Goal: Task Accomplishment & Management: Manage account settings

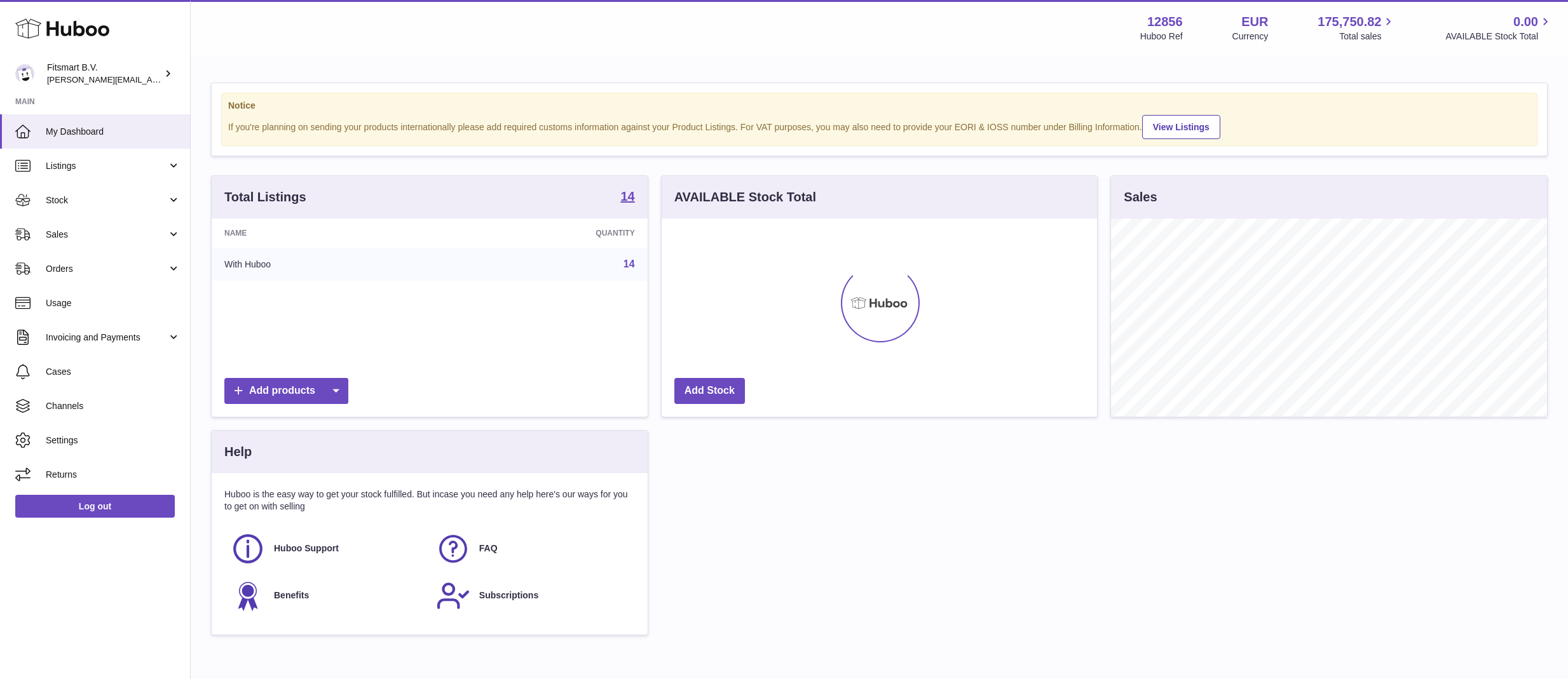
scroll to position [198, 436]
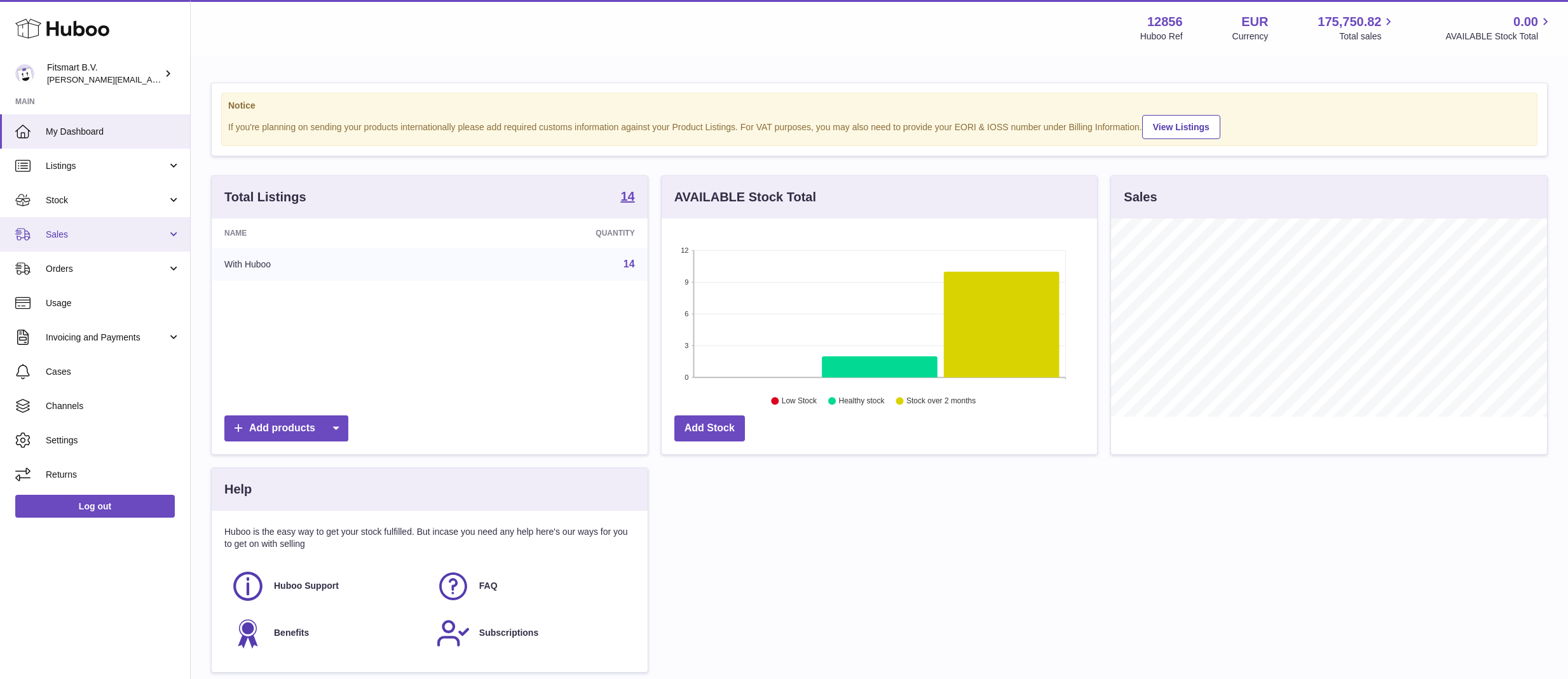
click at [89, 237] on span "Sales" at bounding box center [105, 235] width 121 height 12
click at [82, 225] on link "Sales" at bounding box center [95, 235] width 190 height 34
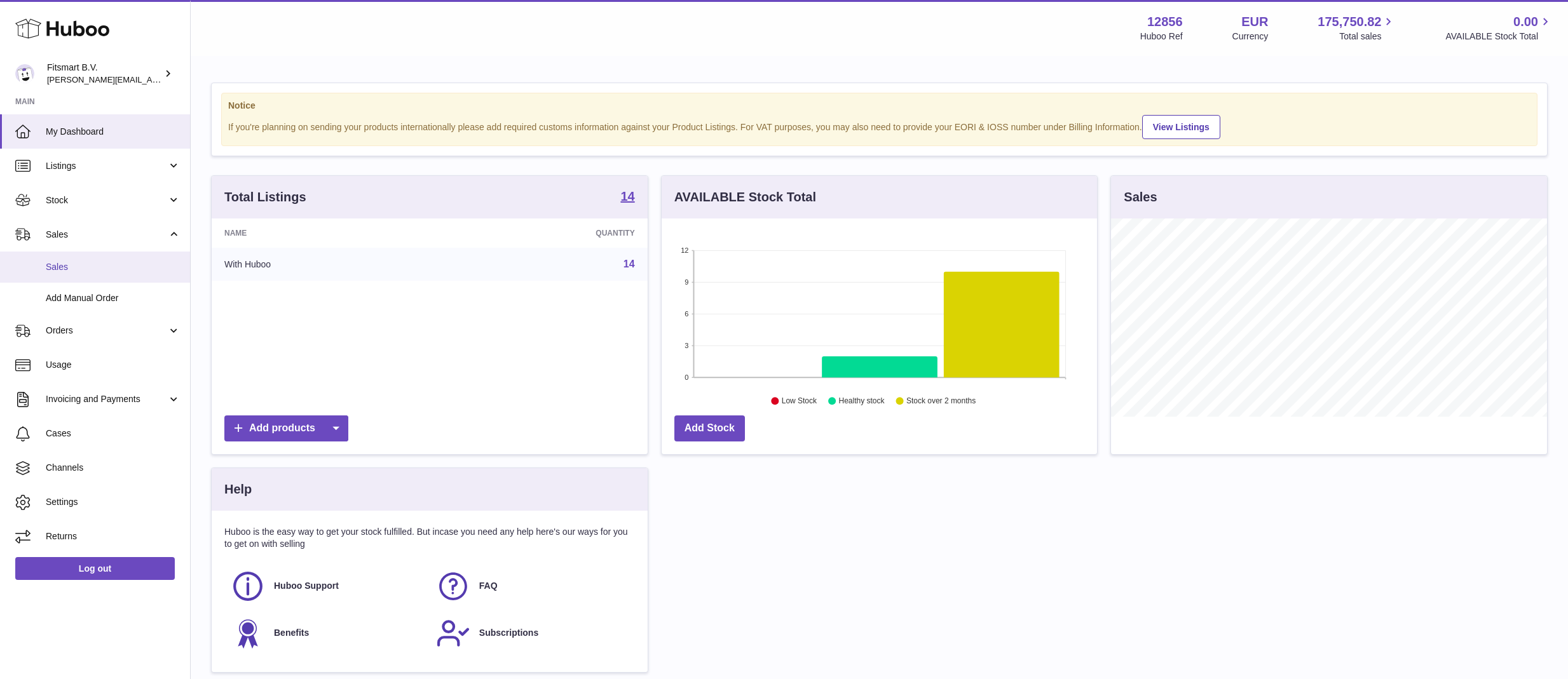
click at [92, 258] on link "Sales" at bounding box center [95, 267] width 190 height 32
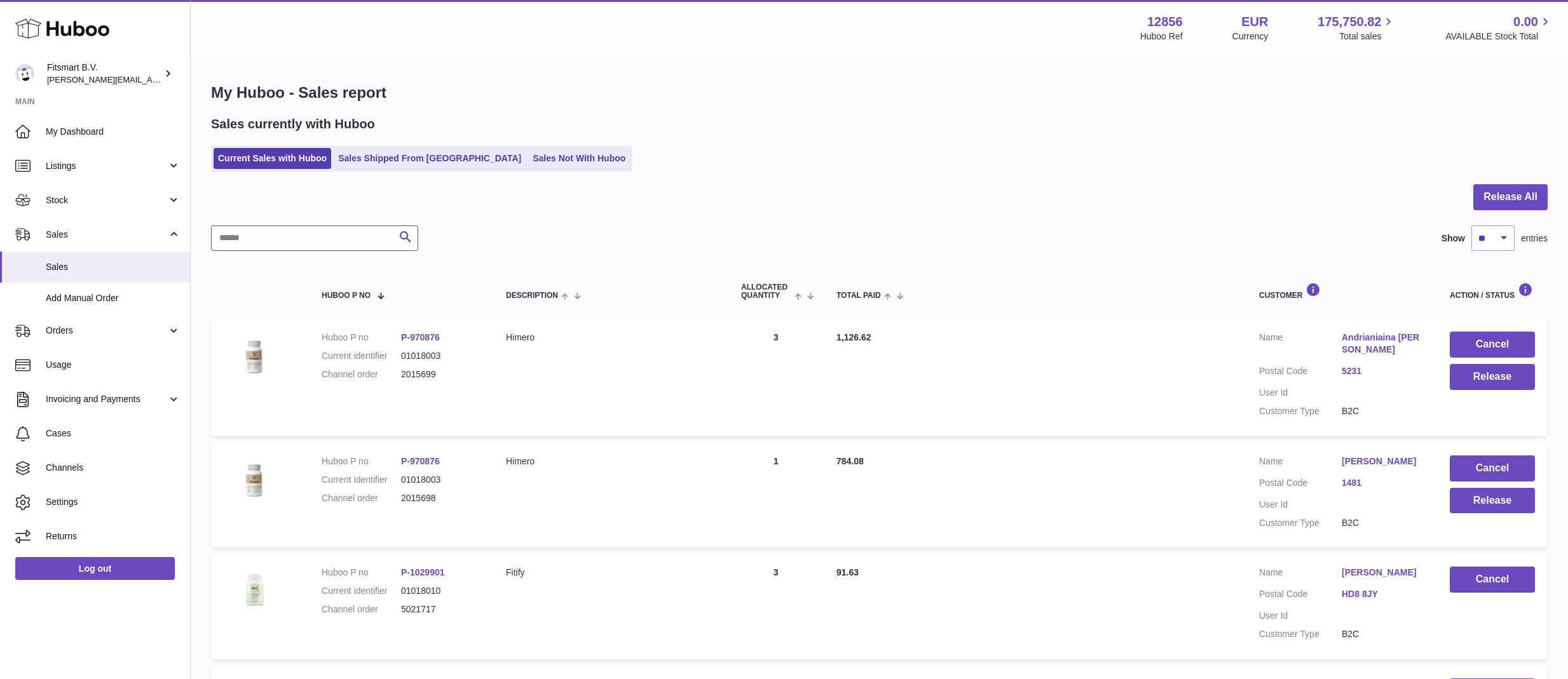
click at [346, 241] on input "text" at bounding box center [314, 238] width 207 height 26
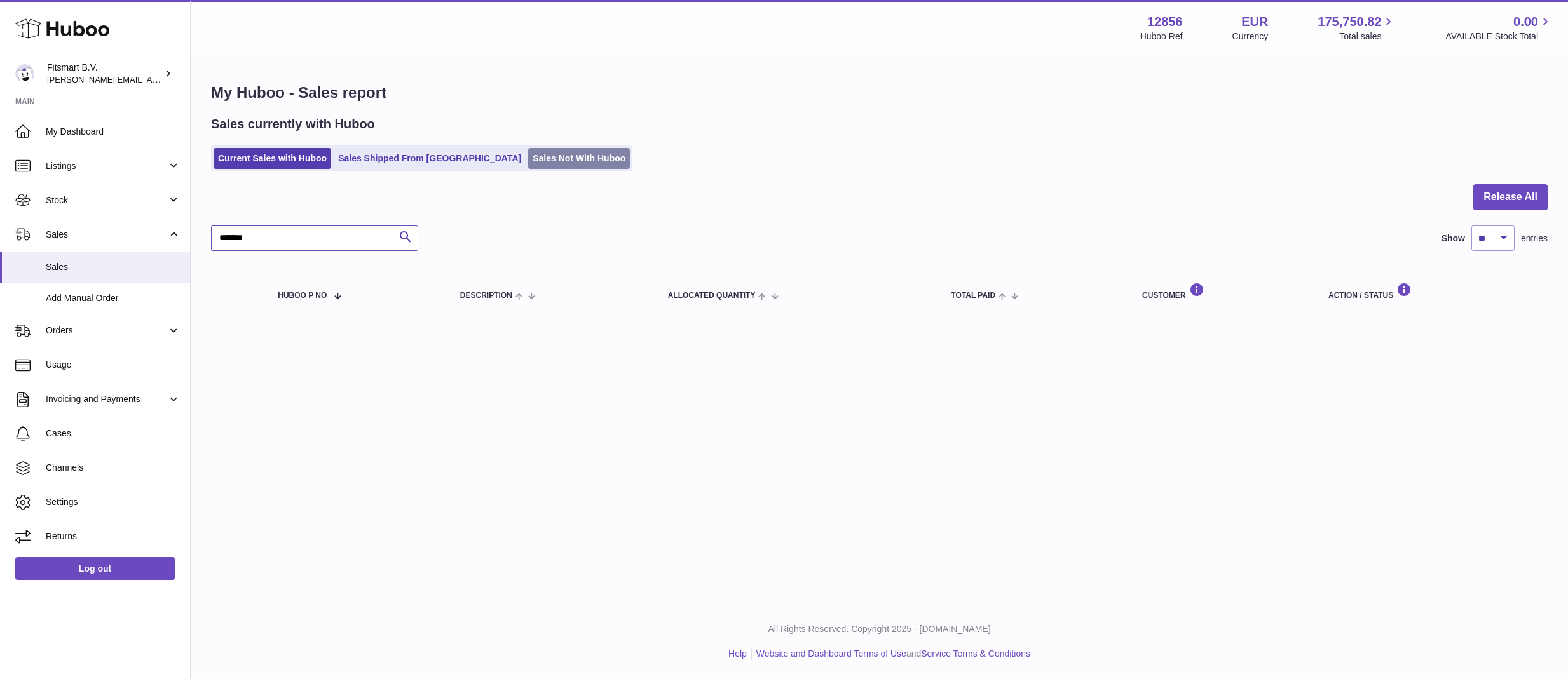
type input "*******"
click at [528, 156] on link "Sales Not With Huboo" at bounding box center [579, 158] width 102 height 21
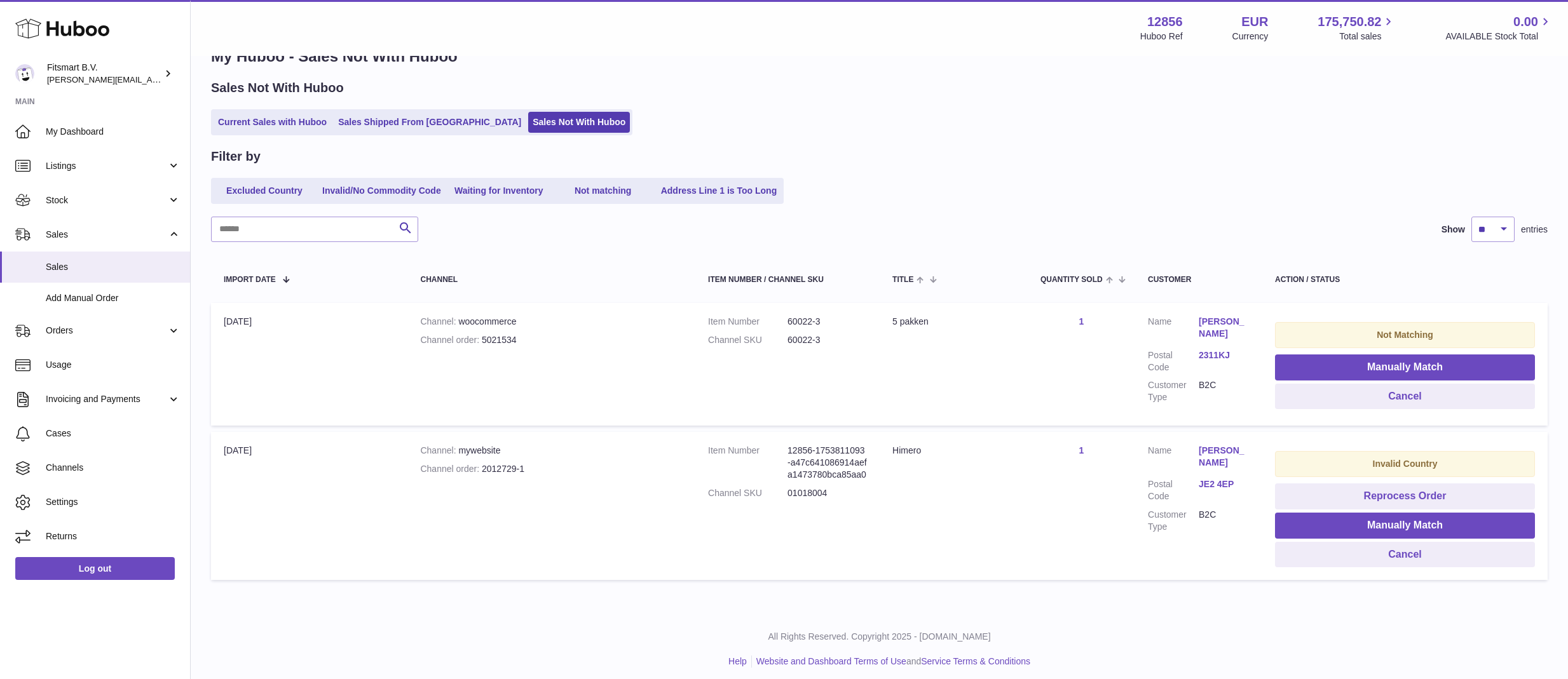
scroll to position [35, 0]
click at [416, 131] on link "Sales Shipped From [GEOGRAPHIC_DATA]" at bounding box center [430, 122] width 192 height 21
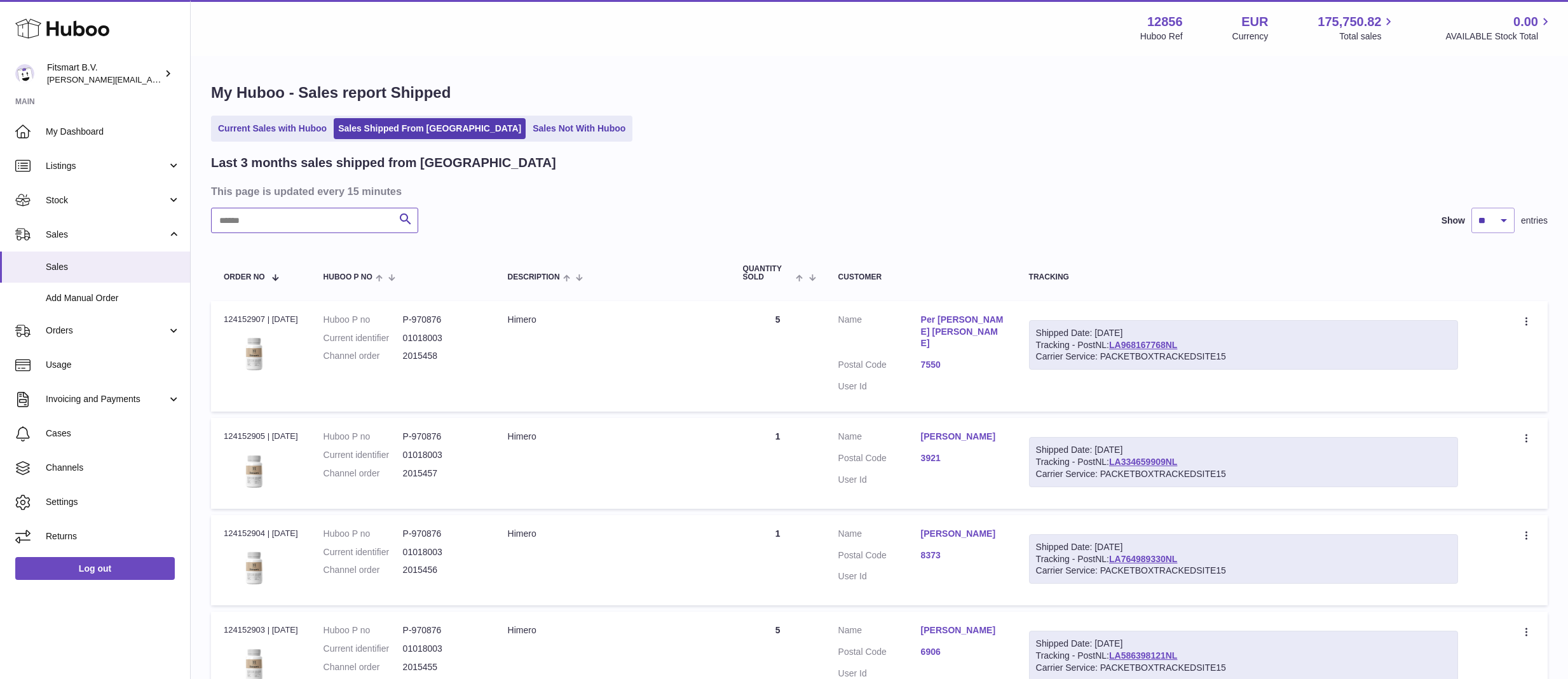
click at [309, 212] on input "text" at bounding box center [314, 221] width 207 height 26
type input "*******"
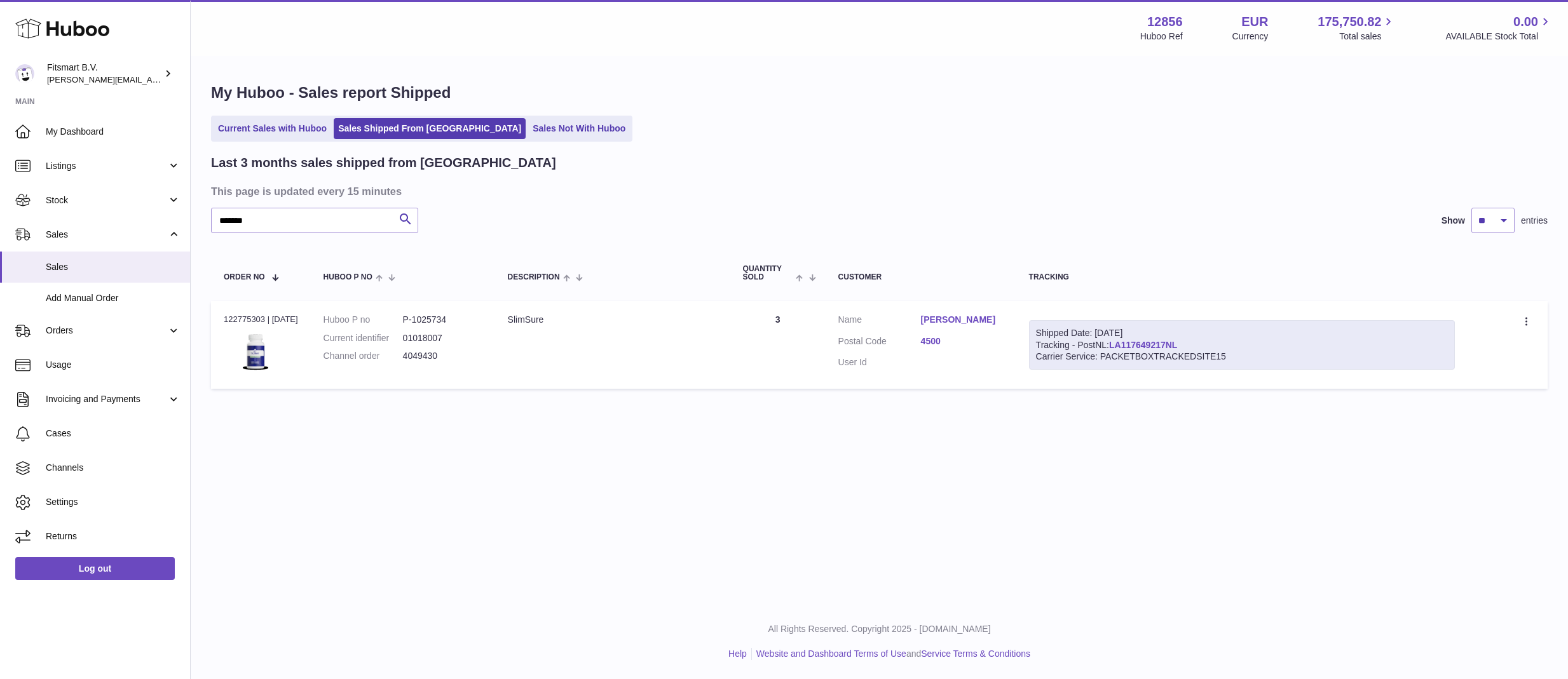
click at [1142, 343] on link "LA117649217NL" at bounding box center [1142, 345] width 68 height 10
drag, startPoint x: 1194, startPoint y: 343, endPoint x: 1120, endPoint y: 341, distance: 74.0
click at [1120, 341] on div "Shipped Date: 13th Aug 2025 Tracking - PostNL: LA117649217NL Carrier Service: P…" at bounding box center [1242, 345] width 427 height 50
copy div "LA117649217NL"
click at [986, 379] on td "Customer Name Lene Pedersen Postal Code 4500 User Id" at bounding box center [920, 346] width 190 height 89
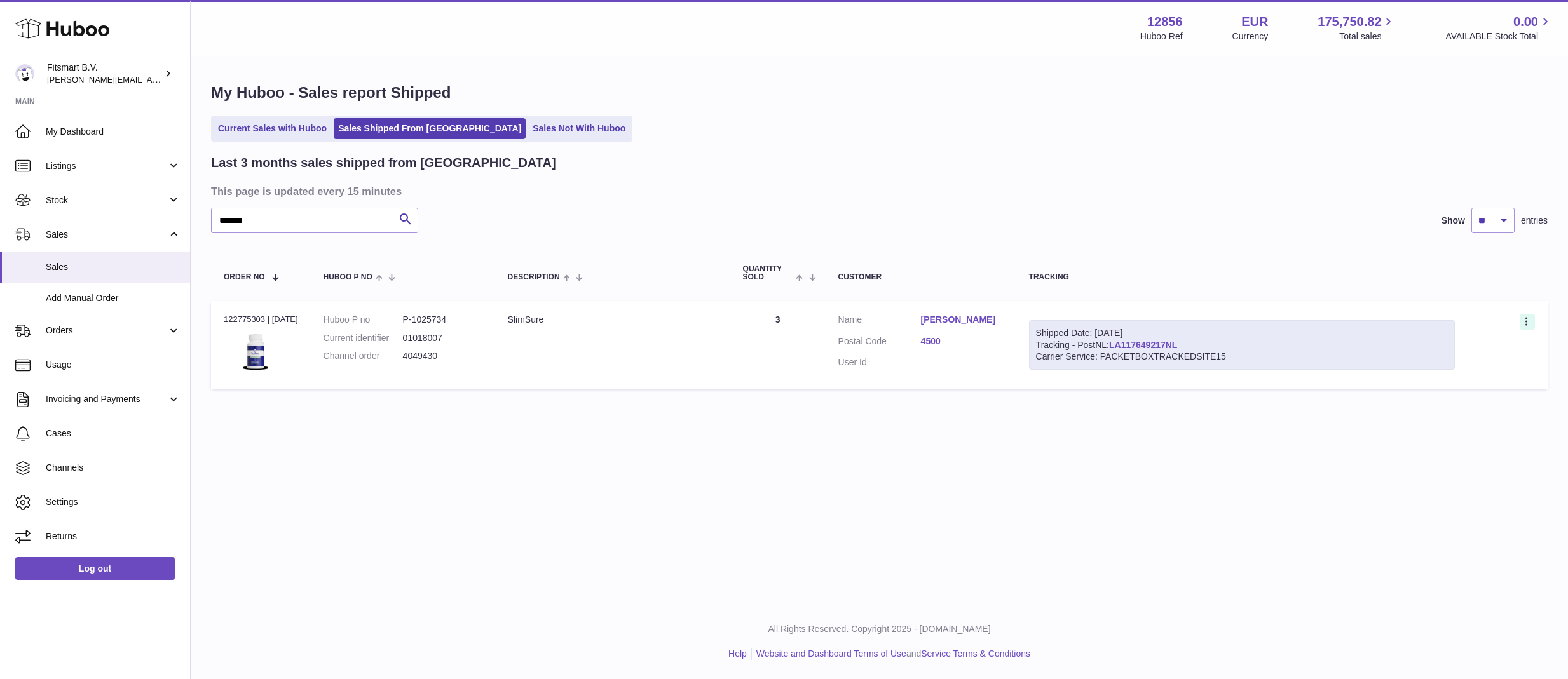
click at [1533, 320] on icon at bounding box center [1528, 322] width 15 height 13
click at [1477, 370] on li "Duplicate Order" at bounding box center [1470, 377] width 127 height 28
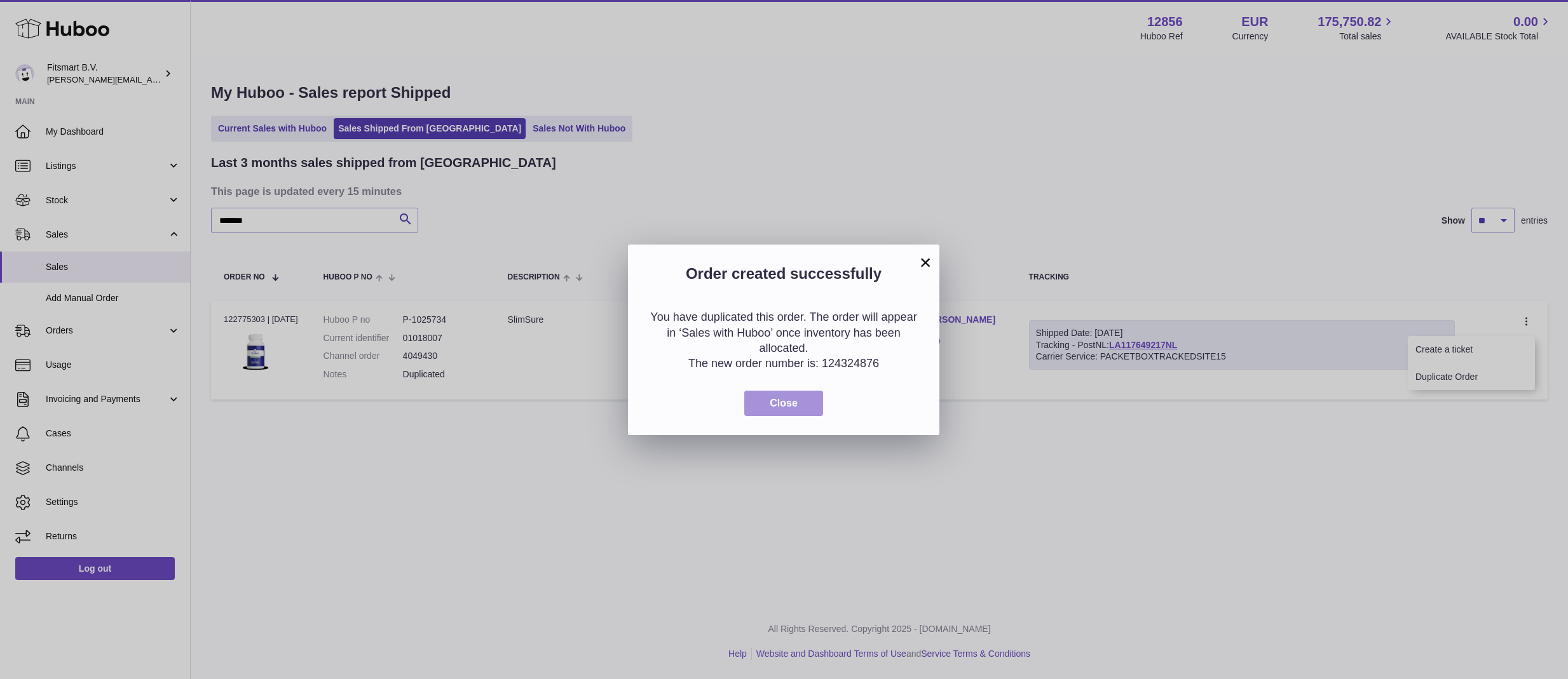
click at [813, 406] on button "Close" at bounding box center [784, 404] width 79 height 26
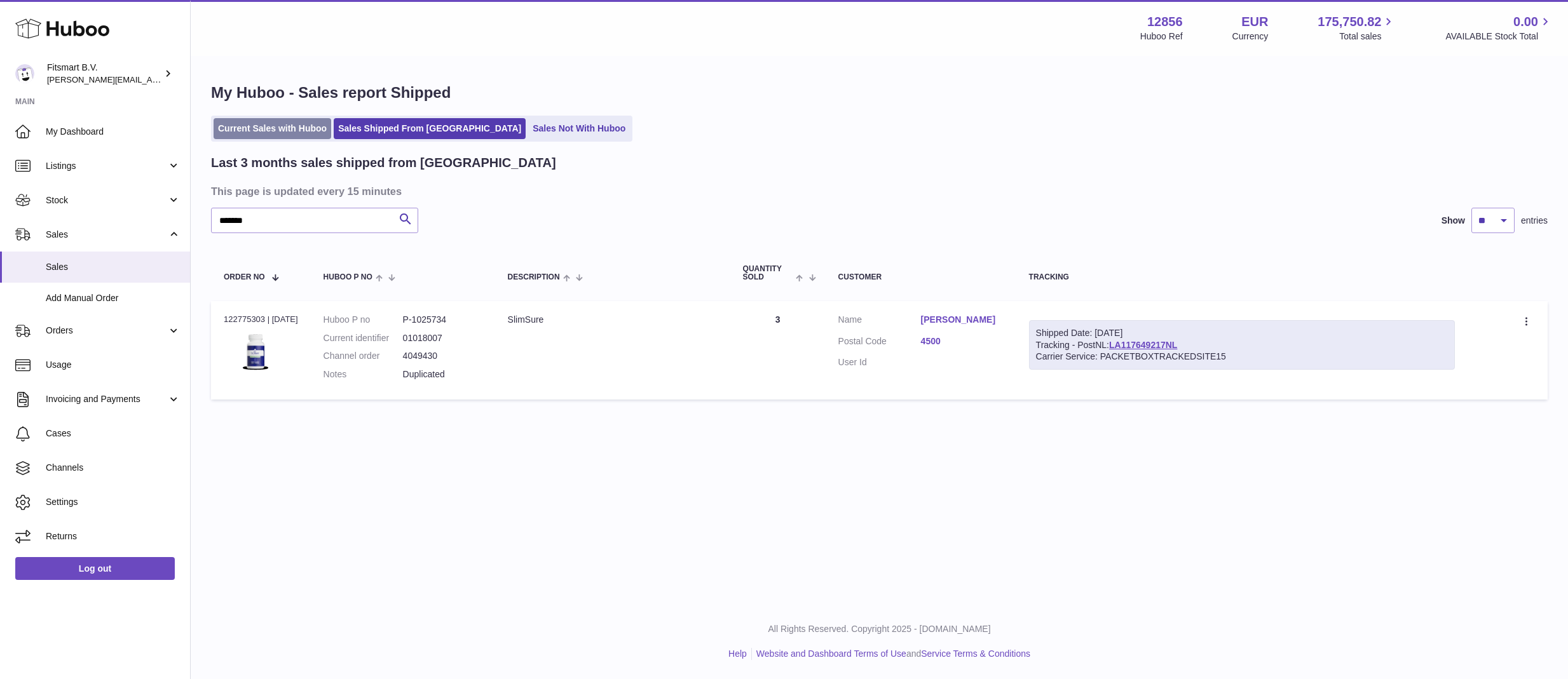
click at [254, 131] on link "Current Sales with Huboo" at bounding box center [272, 128] width 117 height 21
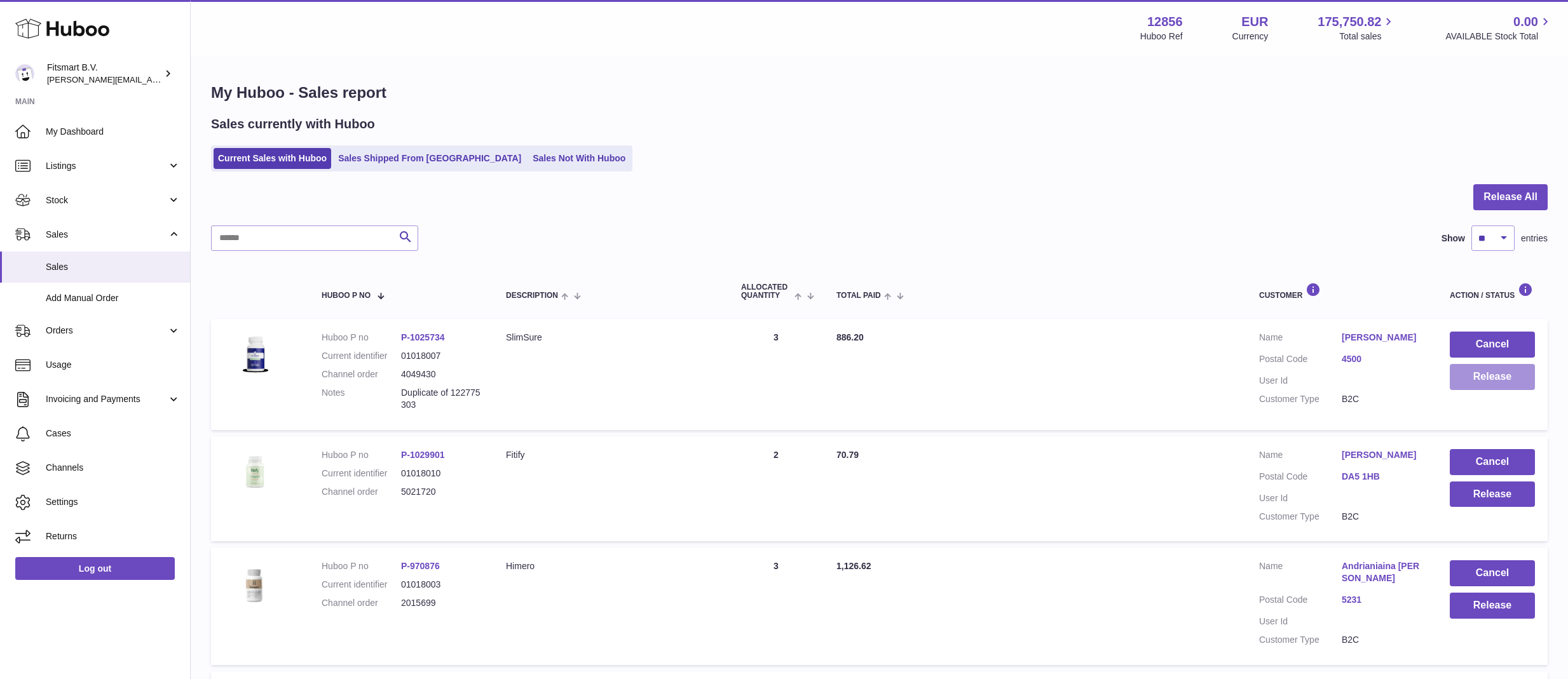
click at [1520, 372] on button "Release" at bounding box center [1492, 377] width 85 height 26
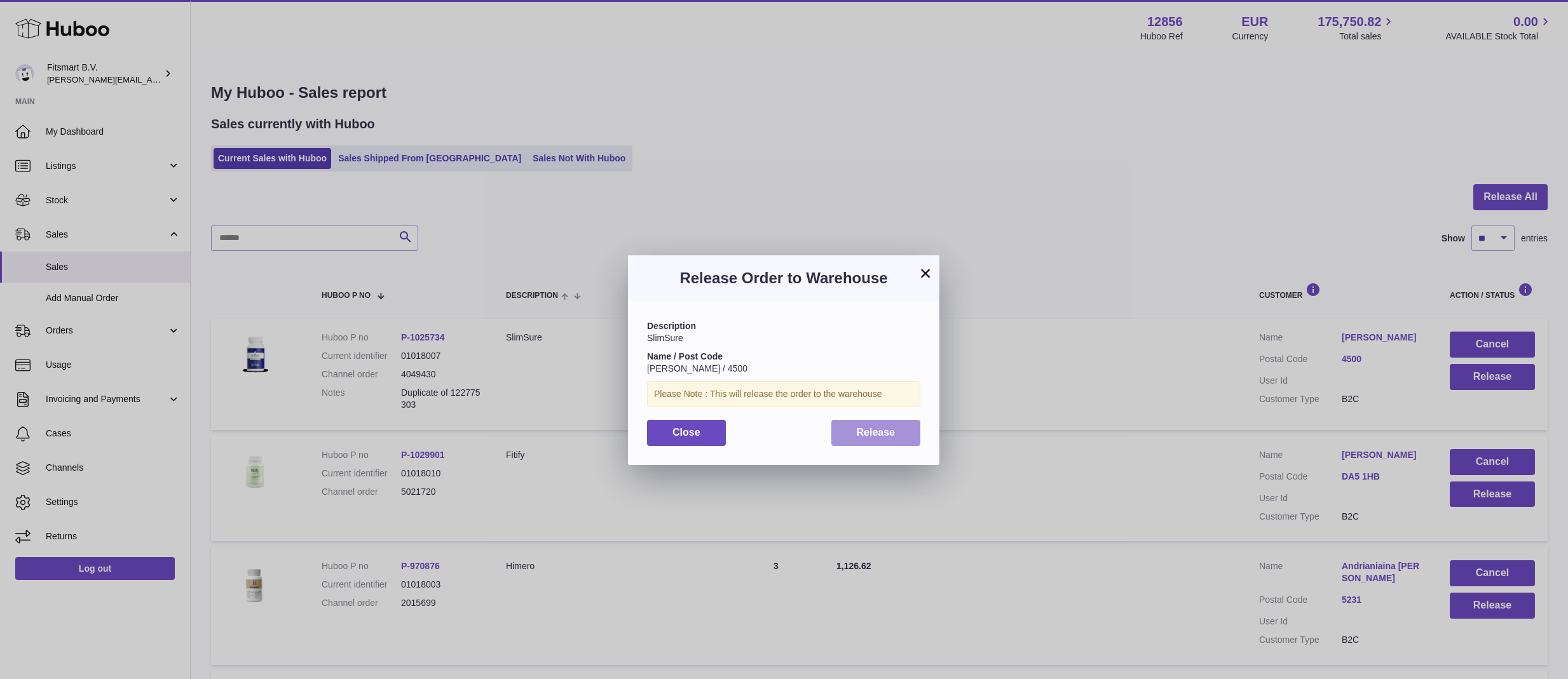
click at [858, 427] on span "Release" at bounding box center [875, 432] width 38 height 11
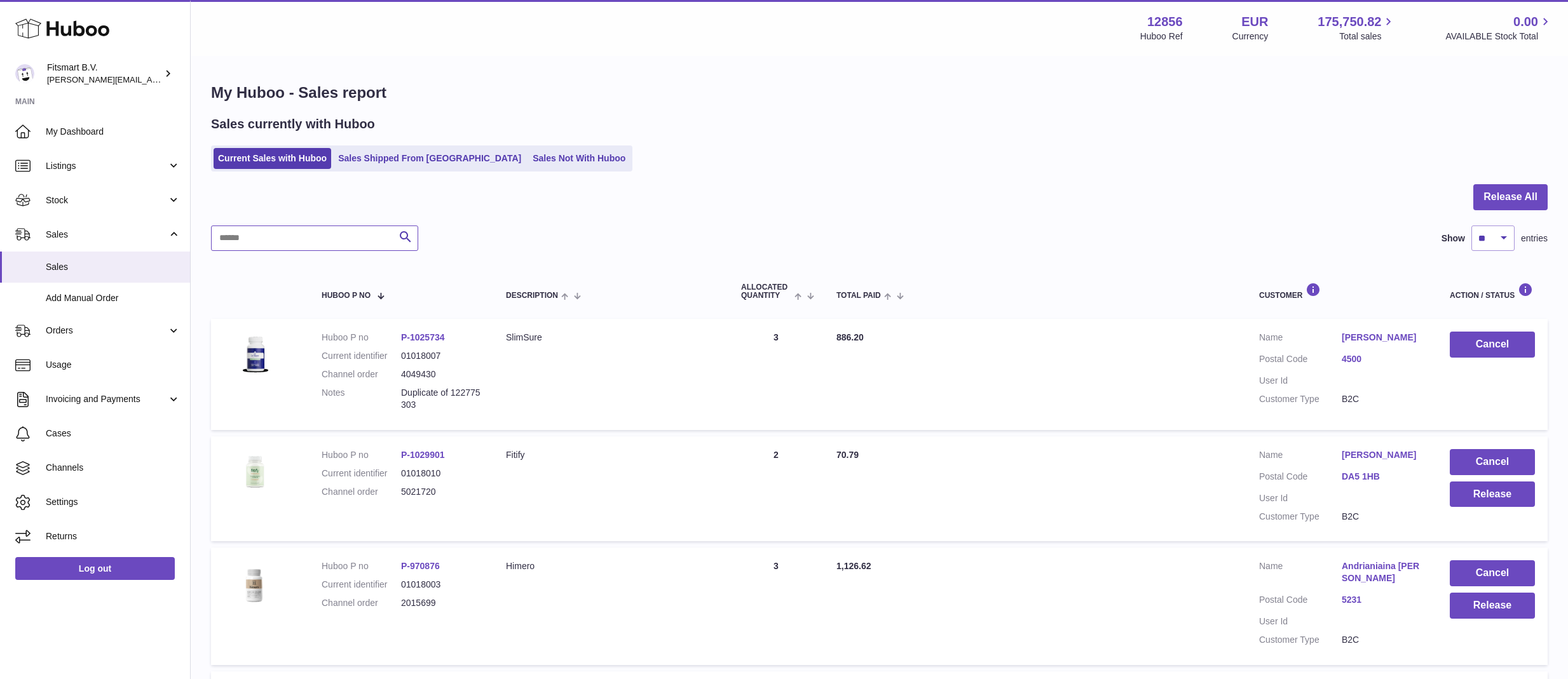
click at [312, 242] on input "text" at bounding box center [314, 238] width 207 height 26
click at [395, 159] on link "Sales Shipped From [GEOGRAPHIC_DATA]" at bounding box center [430, 158] width 192 height 21
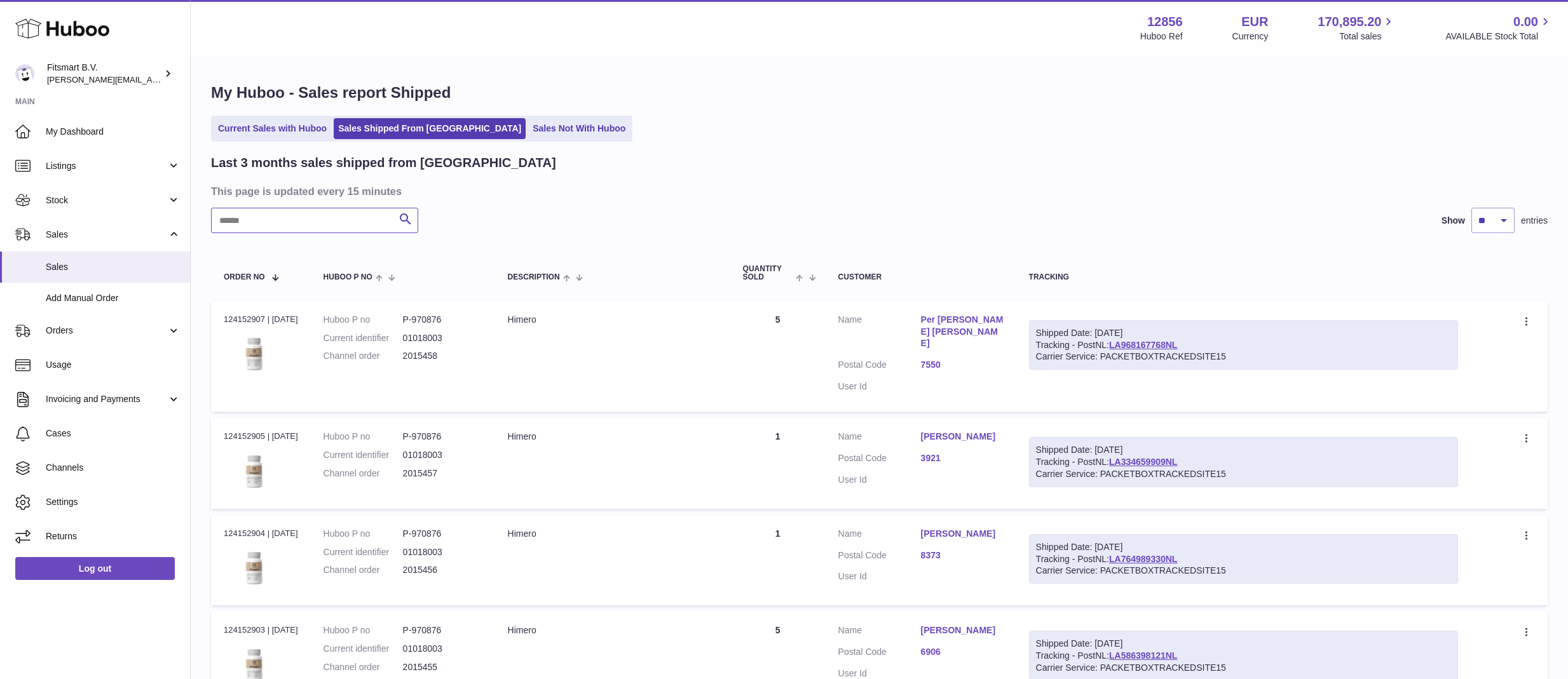
click at [361, 225] on input "text" at bounding box center [314, 221] width 207 height 26
click at [1050, 0] on div "Menu Huboo 12856 Huboo Ref EUR Currency 170,895.20 Total sales 0.00 AVAILABLE S…" at bounding box center [878, 28] width 1377 height 56
click at [266, 133] on link "Current Sales with Huboo" at bounding box center [272, 128] width 117 height 21
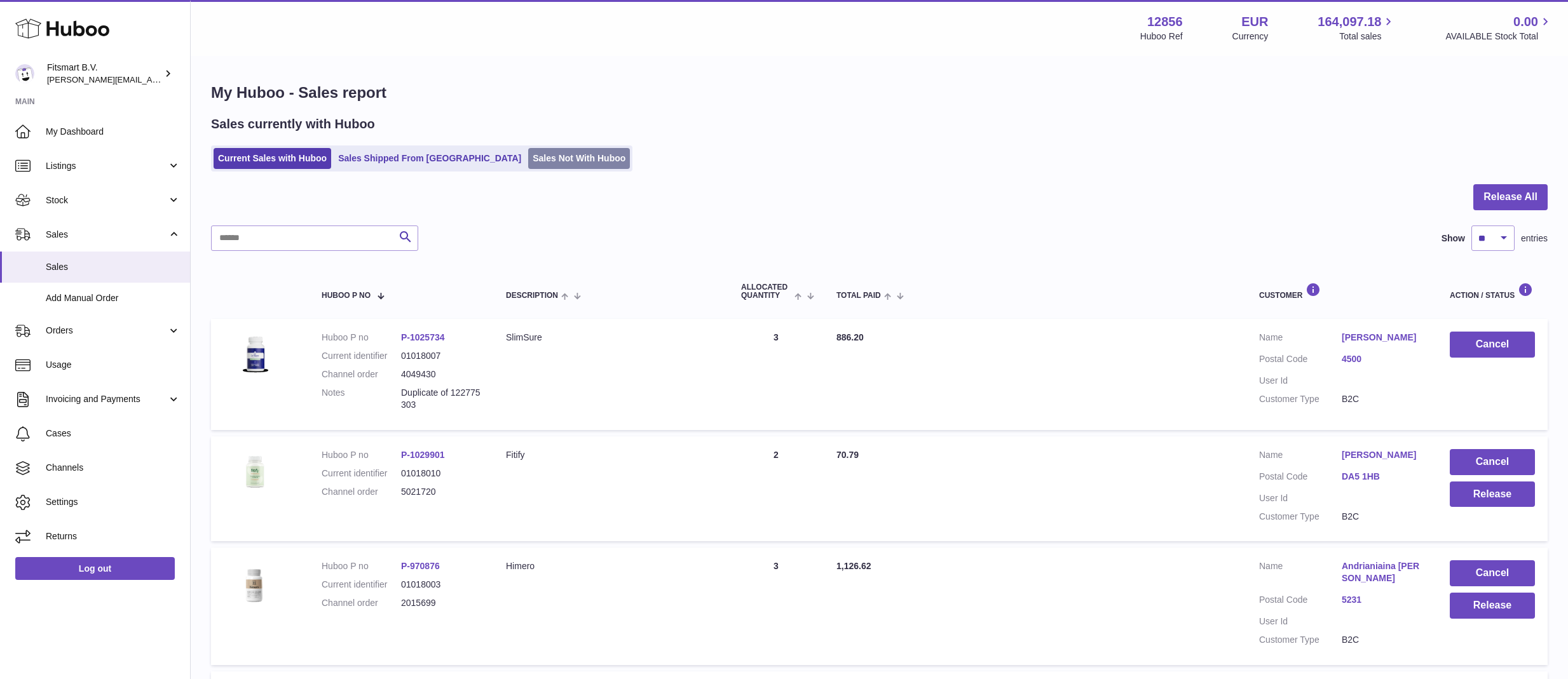
click at [528, 166] on link "Sales Not With Huboo" at bounding box center [579, 158] width 102 height 21
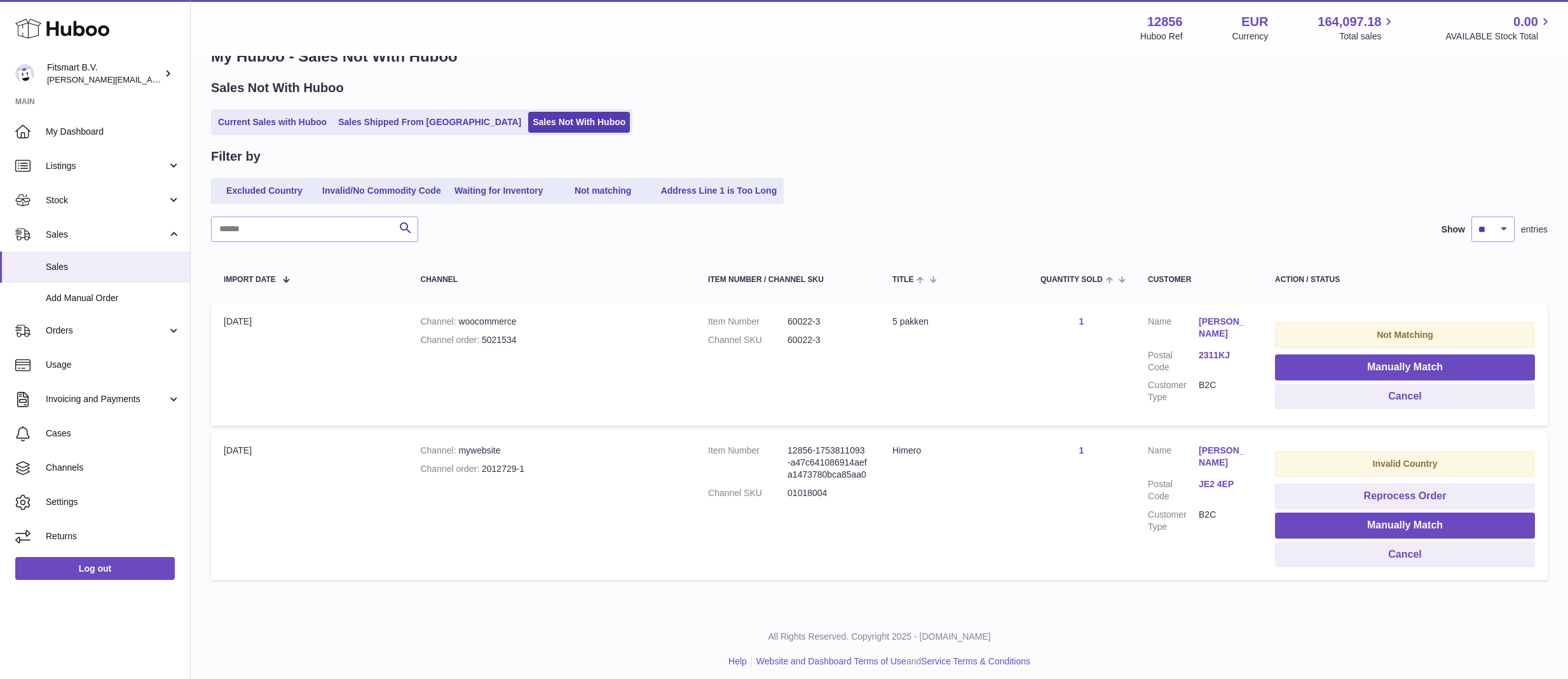
scroll to position [35, 0]
click at [1094, 306] on td "Quantity Sold 1" at bounding box center [1081, 365] width 107 height 122
click at [1088, 320] on td "Quantity Sold 1" at bounding box center [1081, 365] width 107 height 122
click at [1066, 323] on td "Quantity Sold 1" at bounding box center [1081, 365] width 107 height 122
click at [1082, 319] on link "1" at bounding box center [1081, 322] width 5 height 10
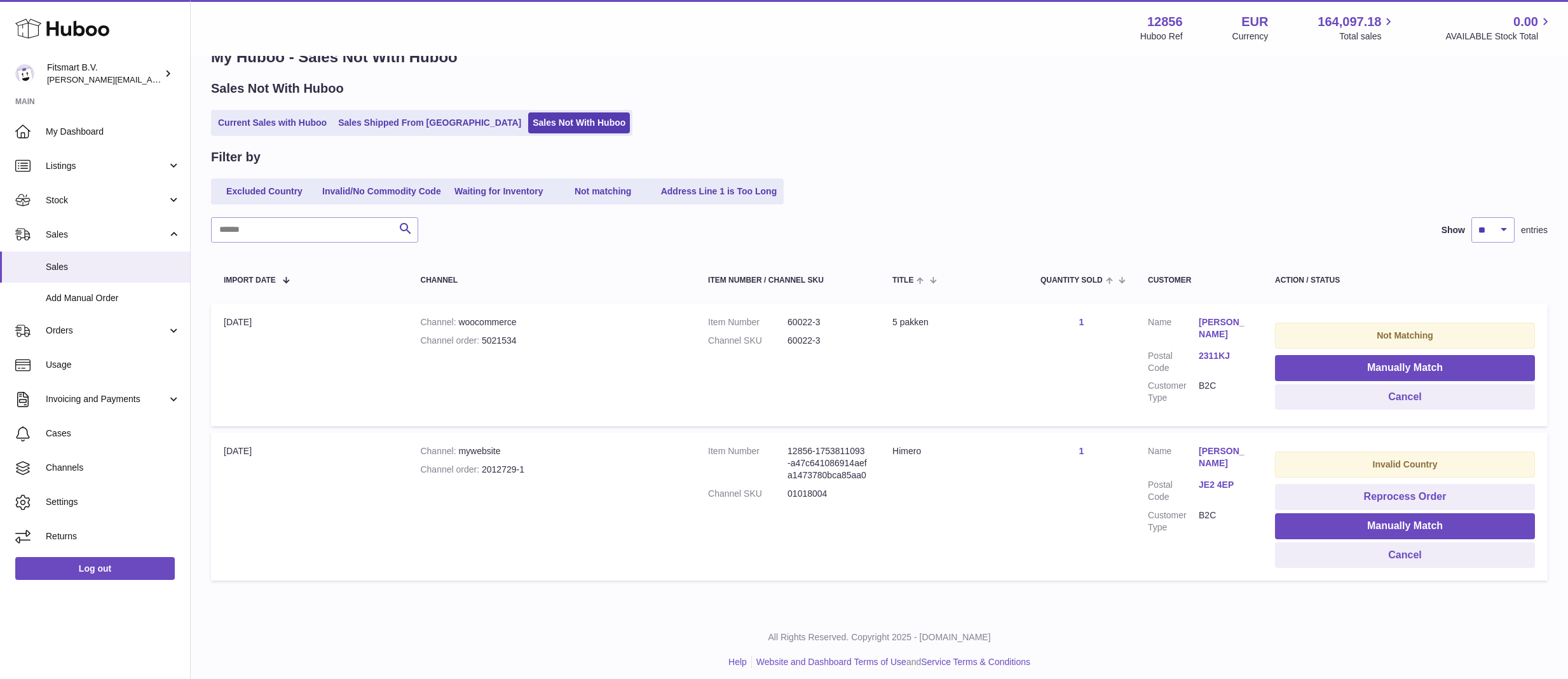
click at [1082, 321] on link "1" at bounding box center [1081, 322] width 5 height 10
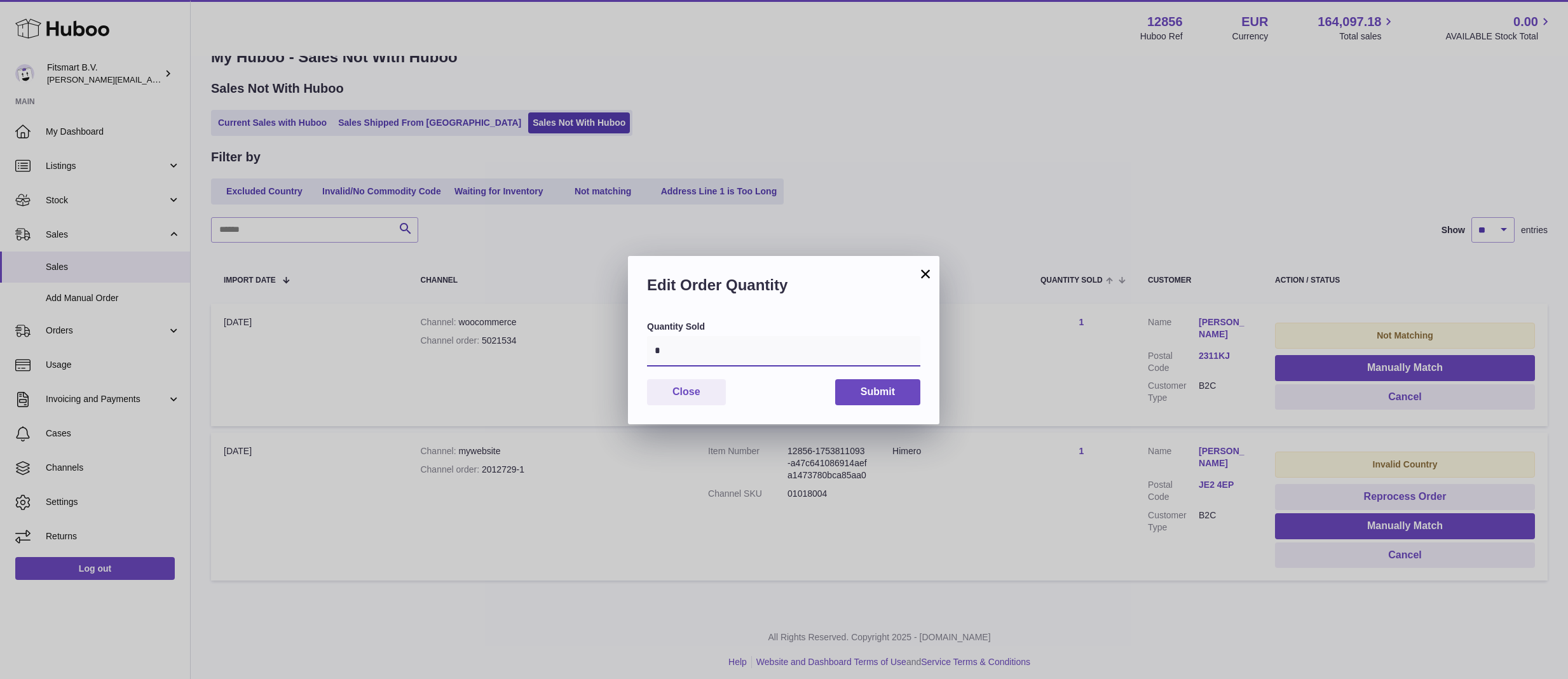
click at [758, 354] on input "*" at bounding box center [783, 351] width 273 height 31
type input "*"
click at [867, 392] on button "Submit" at bounding box center [877, 392] width 85 height 26
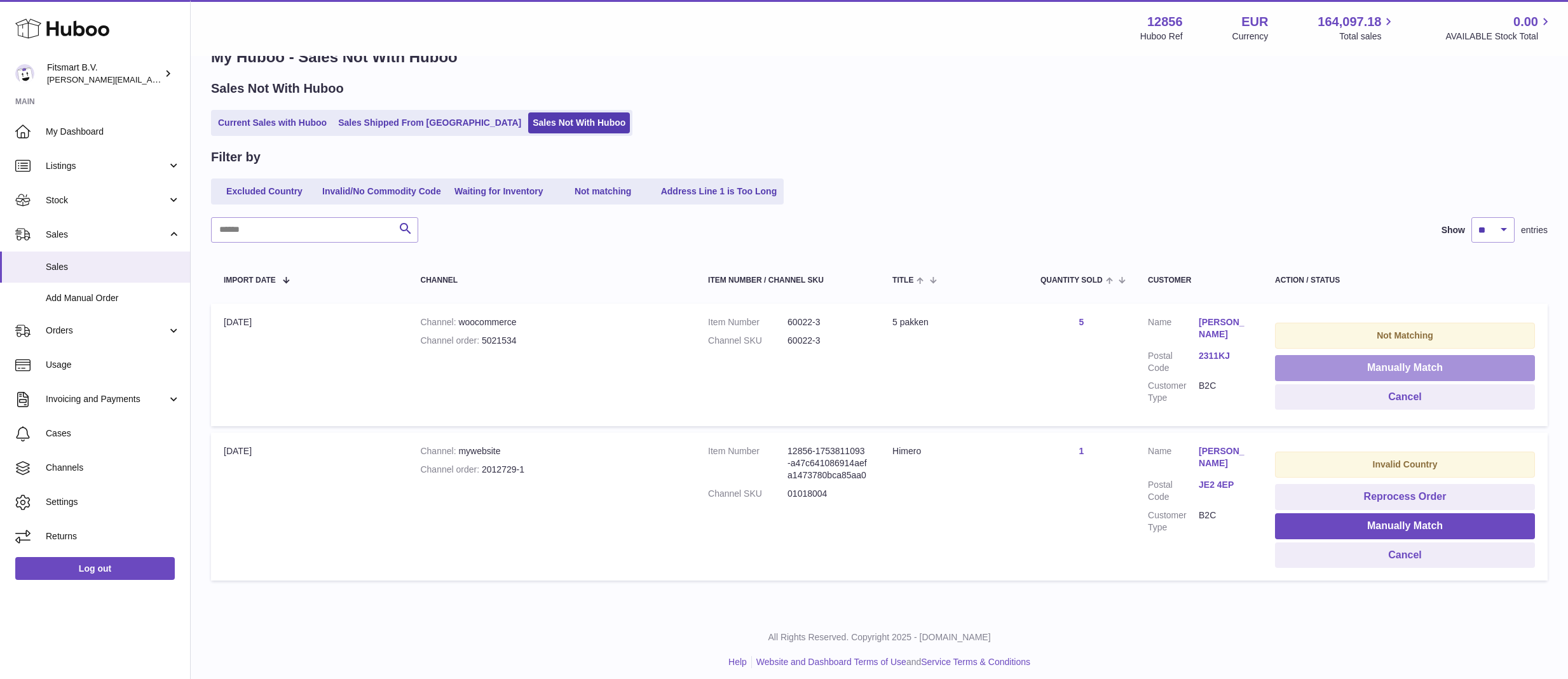
click at [1423, 369] on button "Manually Match" at bounding box center [1405, 368] width 260 height 26
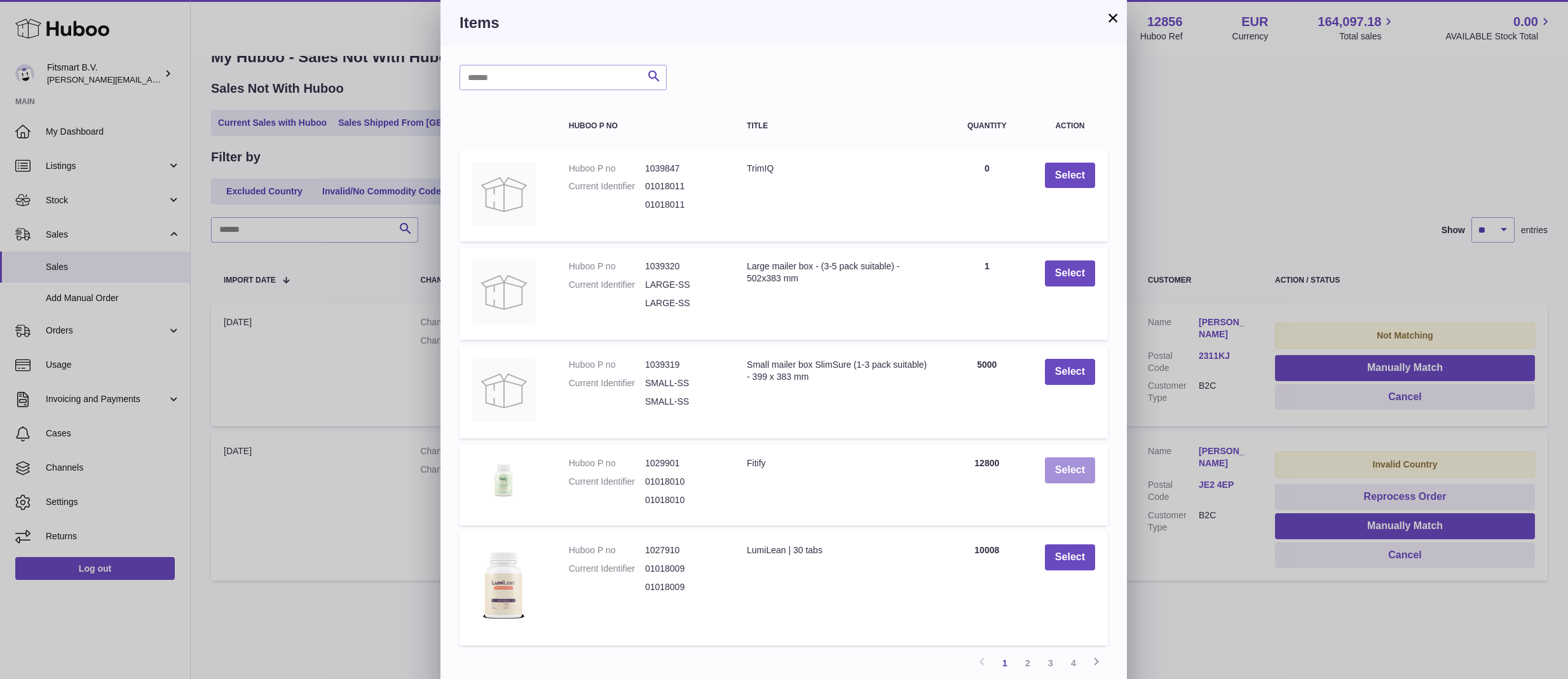
click at [1067, 470] on button "Select" at bounding box center [1069, 470] width 50 height 26
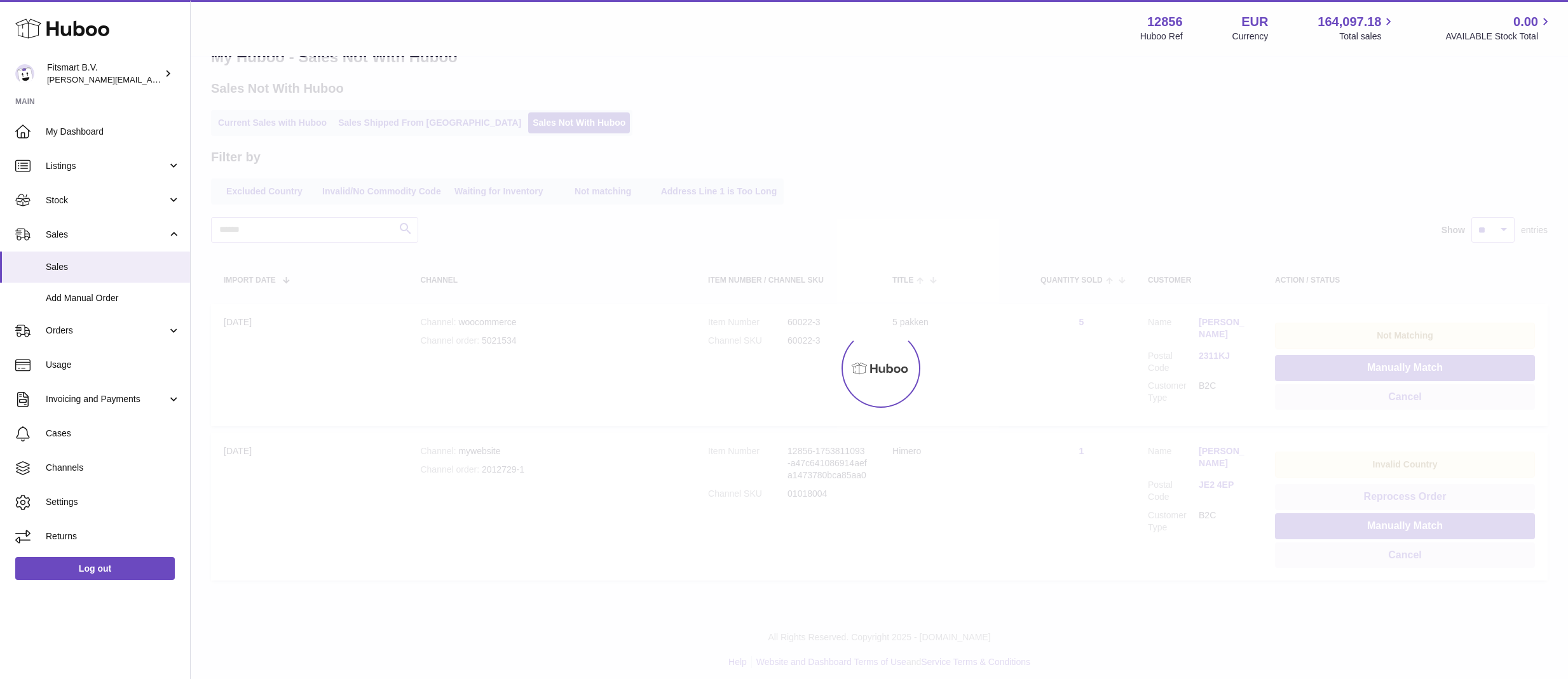
scroll to position [0, 0]
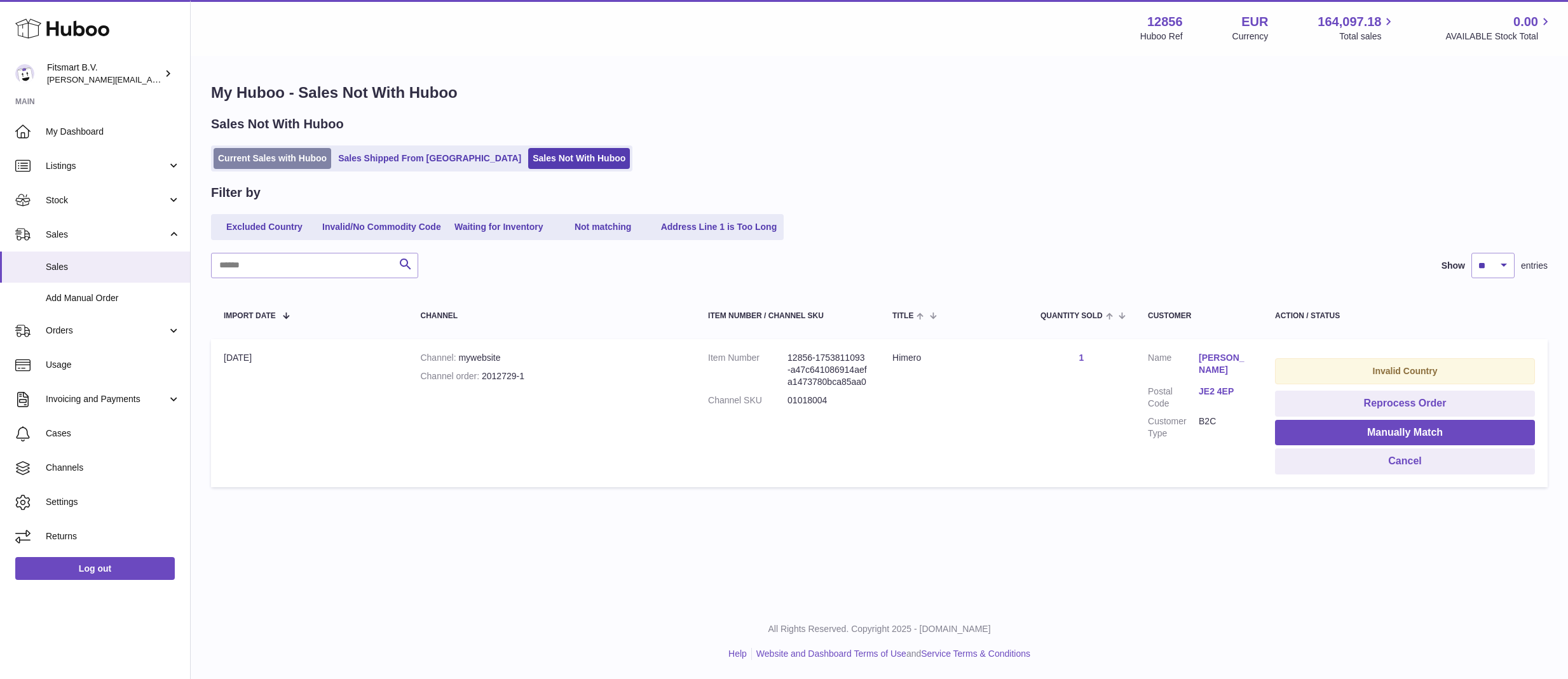
click at [282, 162] on link "Current Sales with Huboo" at bounding box center [272, 158] width 117 height 21
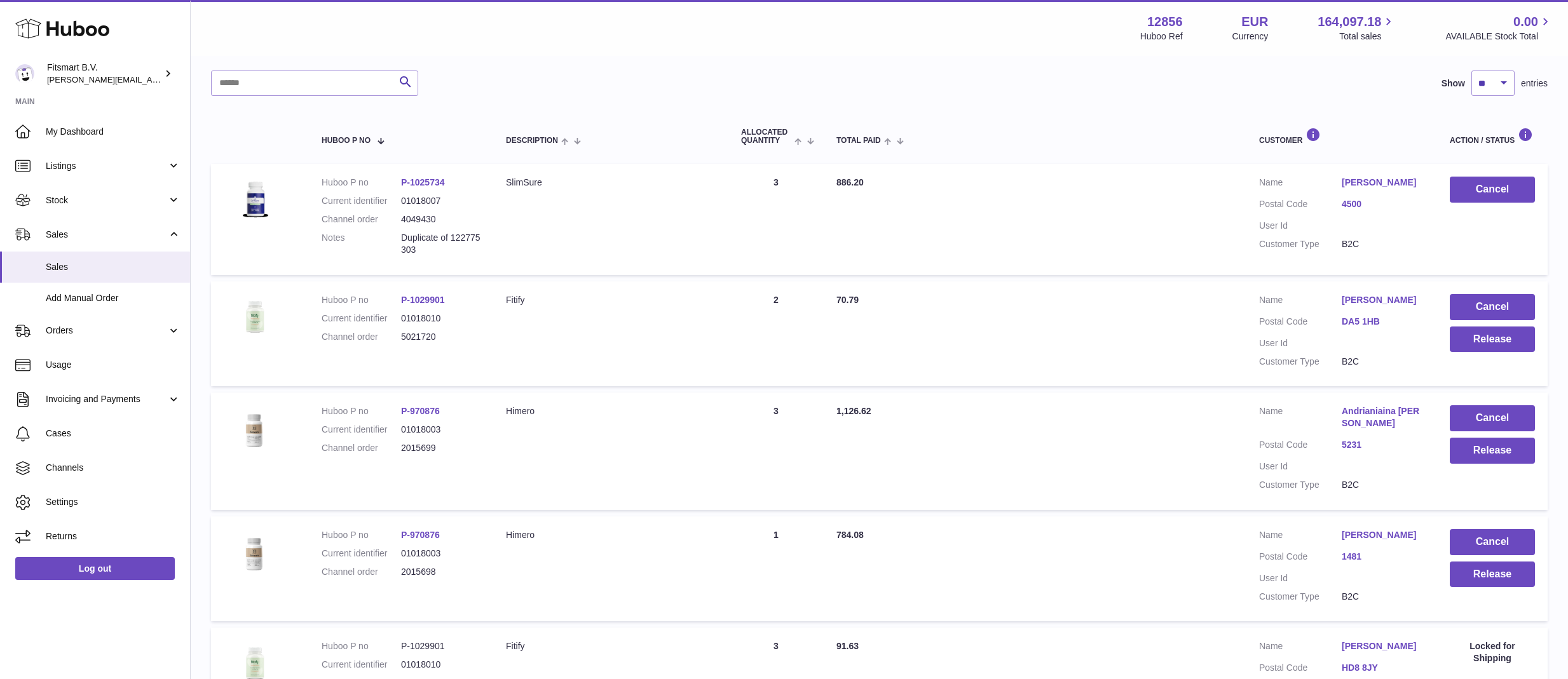
scroll to position [155, 0]
click at [1495, 576] on button "Release" at bounding box center [1492, 575] width 85 height 26
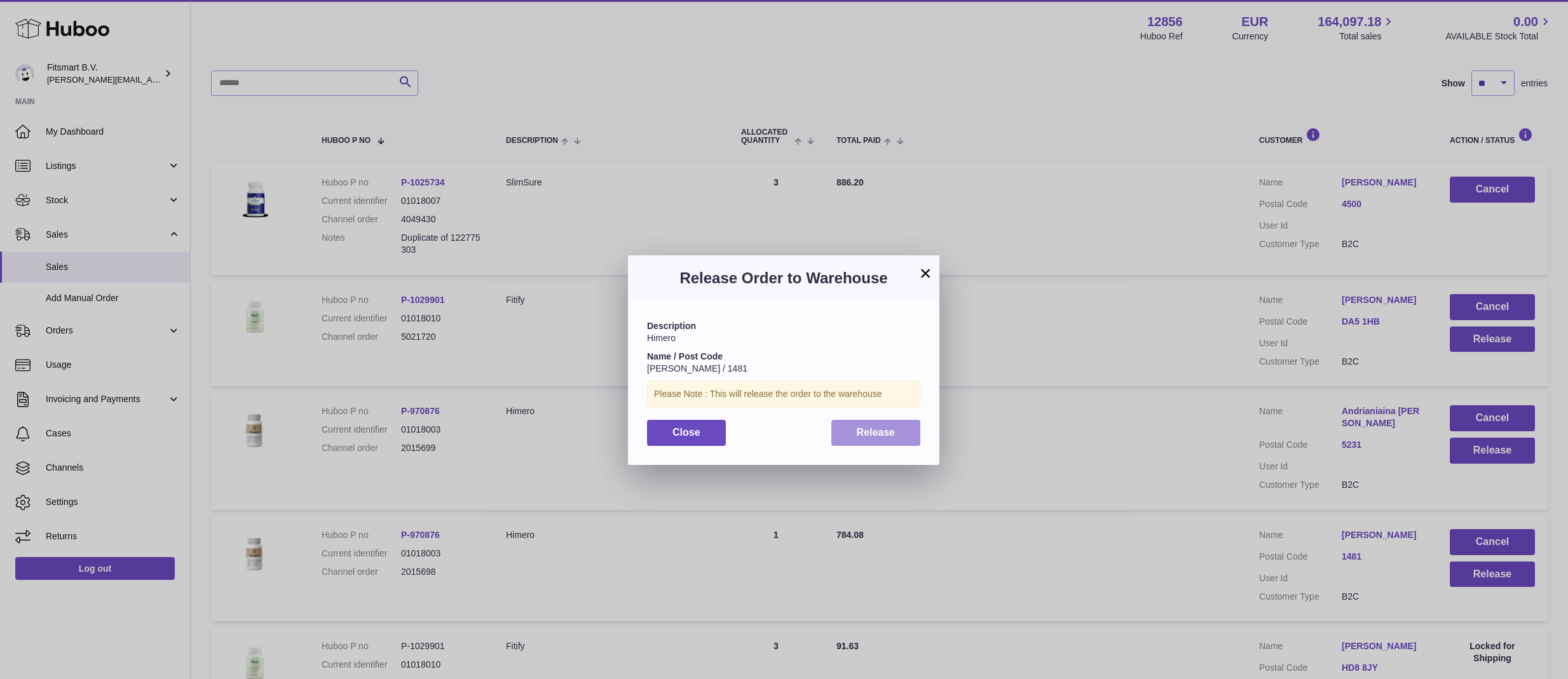
click at [898, 425] on button "Release" at bounding box center [875, 433] width 90 height 26
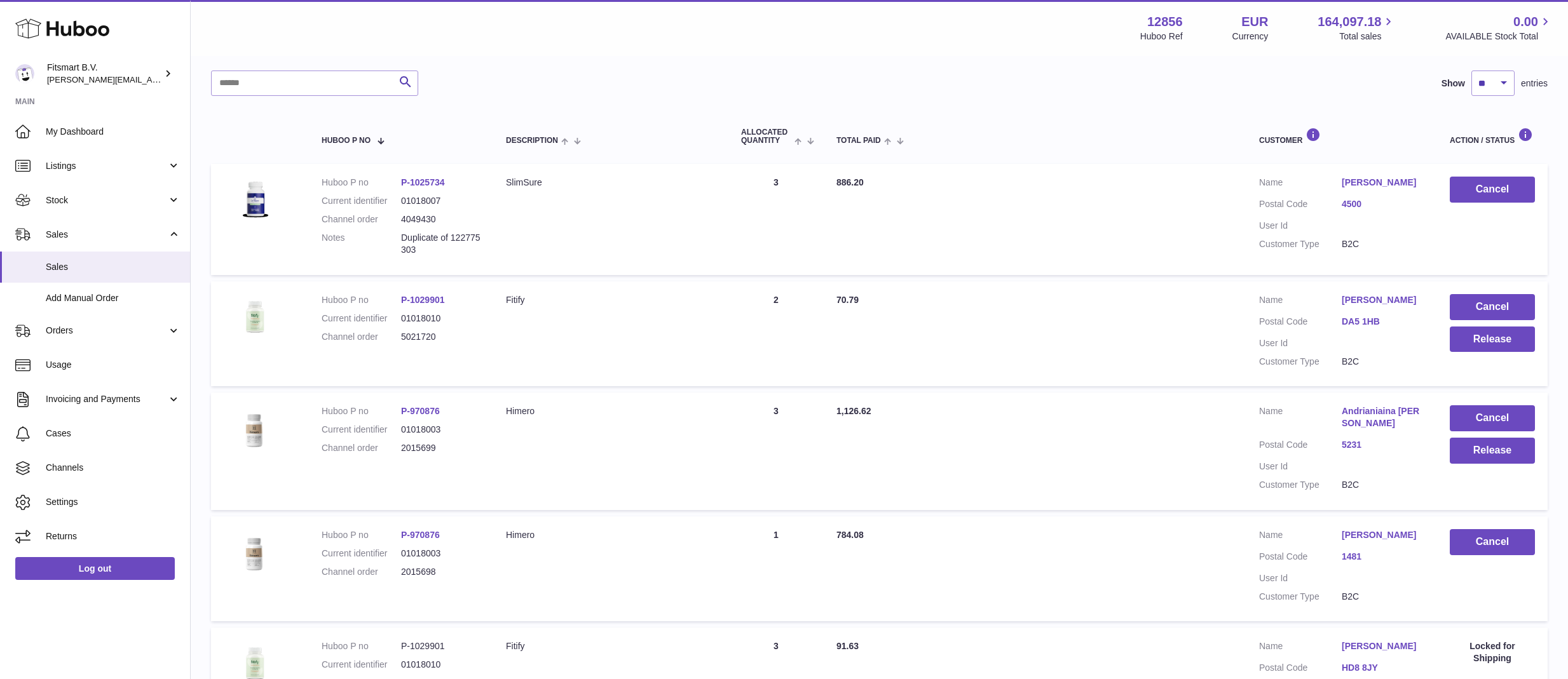
click at [1100, 74] on div "Search Show ** ** ** *** entries" at bounding box center [879, 84] width 1336 height 26
